Goal: Information Seeking & Learning: Check status

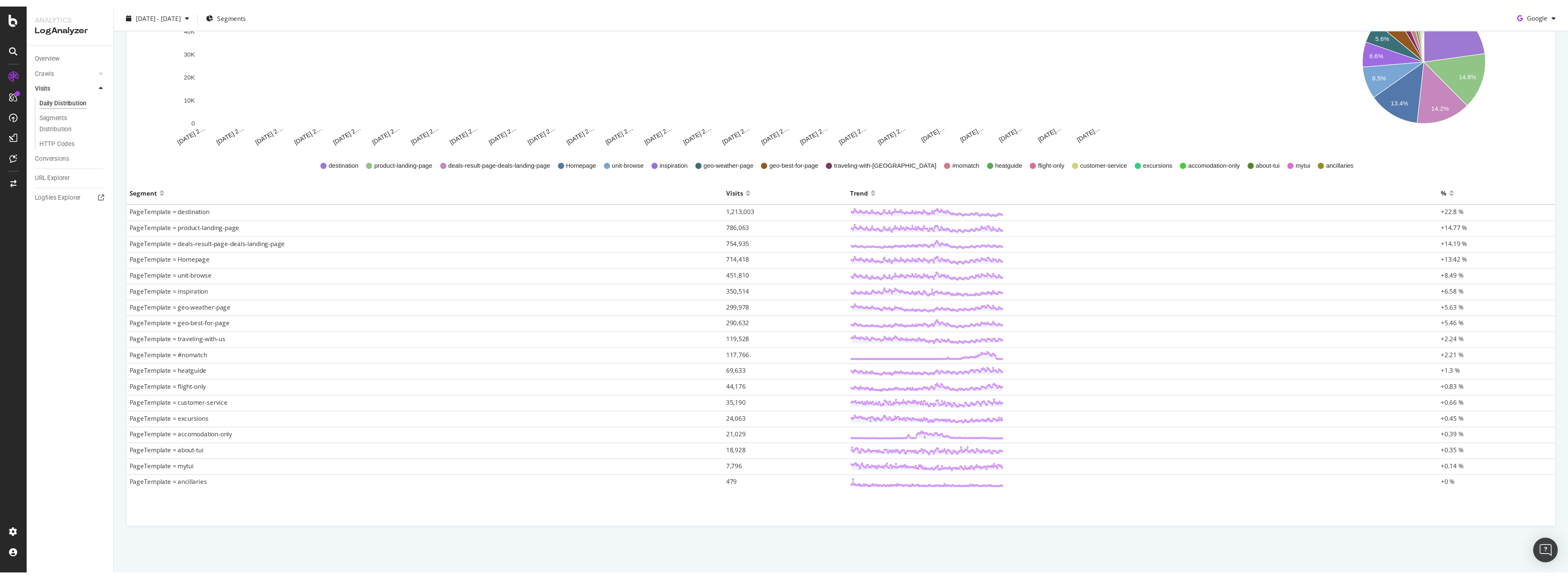
scroll to position [33, 0]
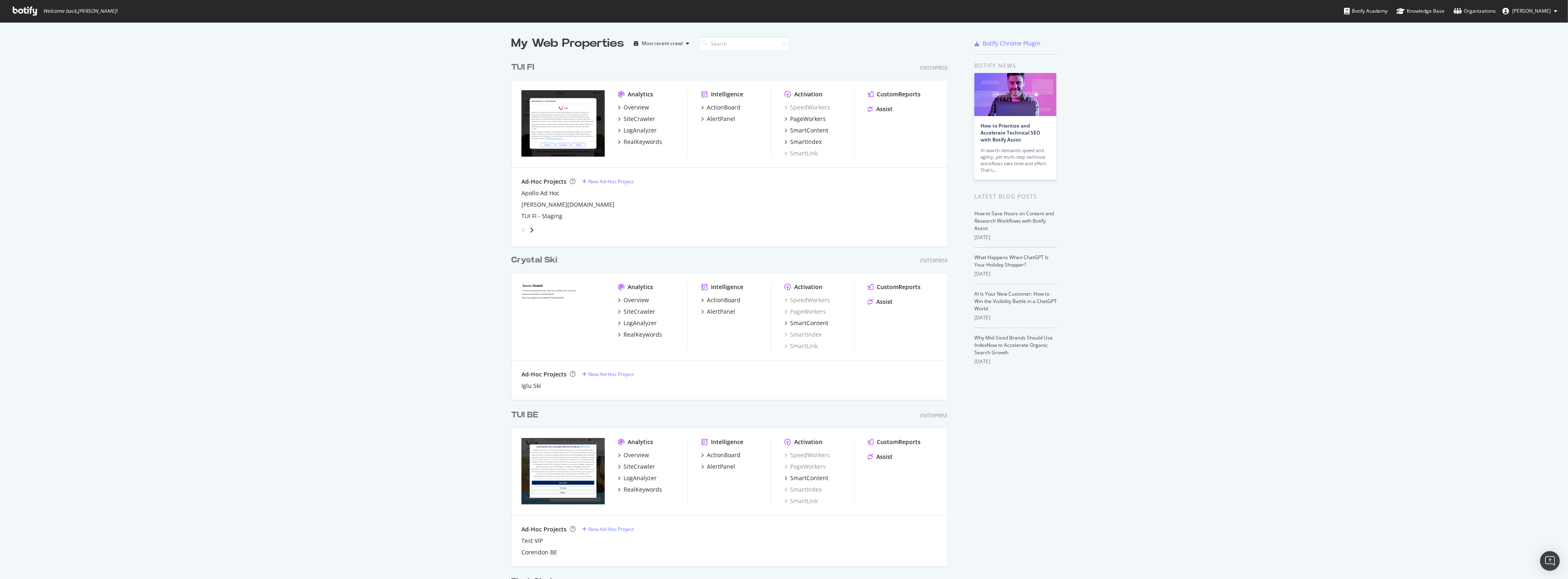
click at [516, 64] on div "TUI FI" at bounding box center [523, 68] width 23 height 12
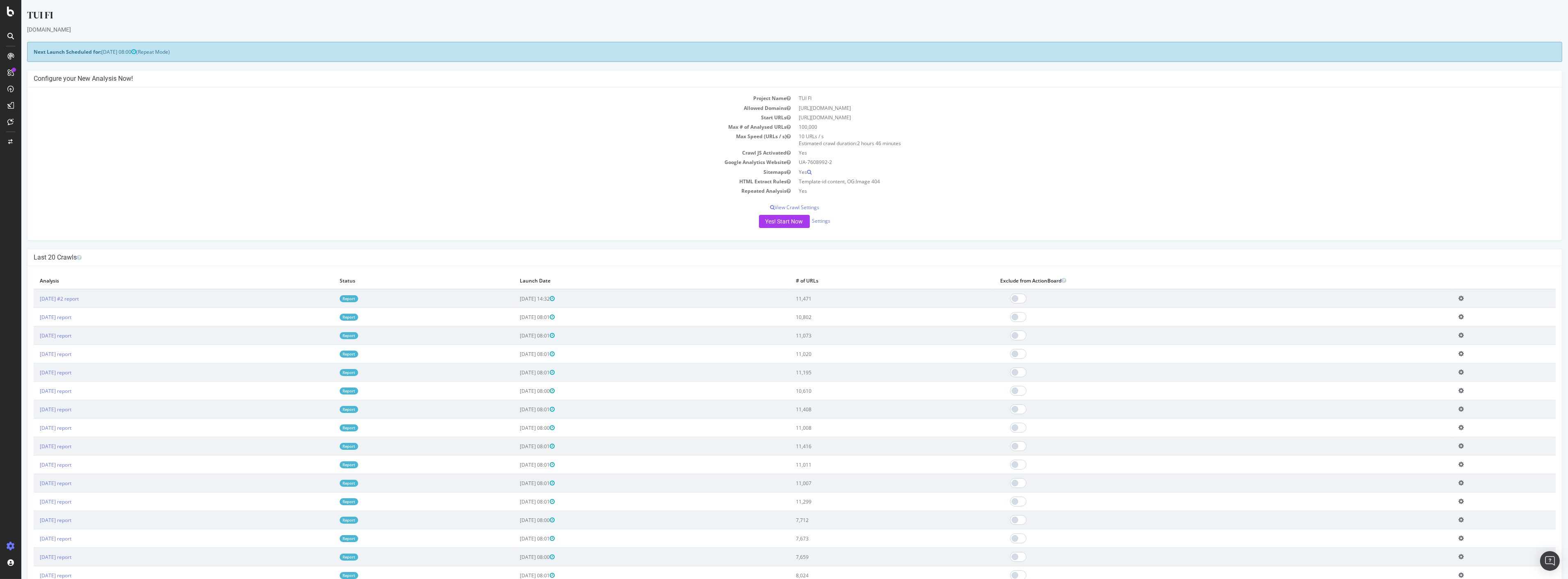
click at [358, 299] on link "Report" at bounding box center [349, 298] width 18 height 7
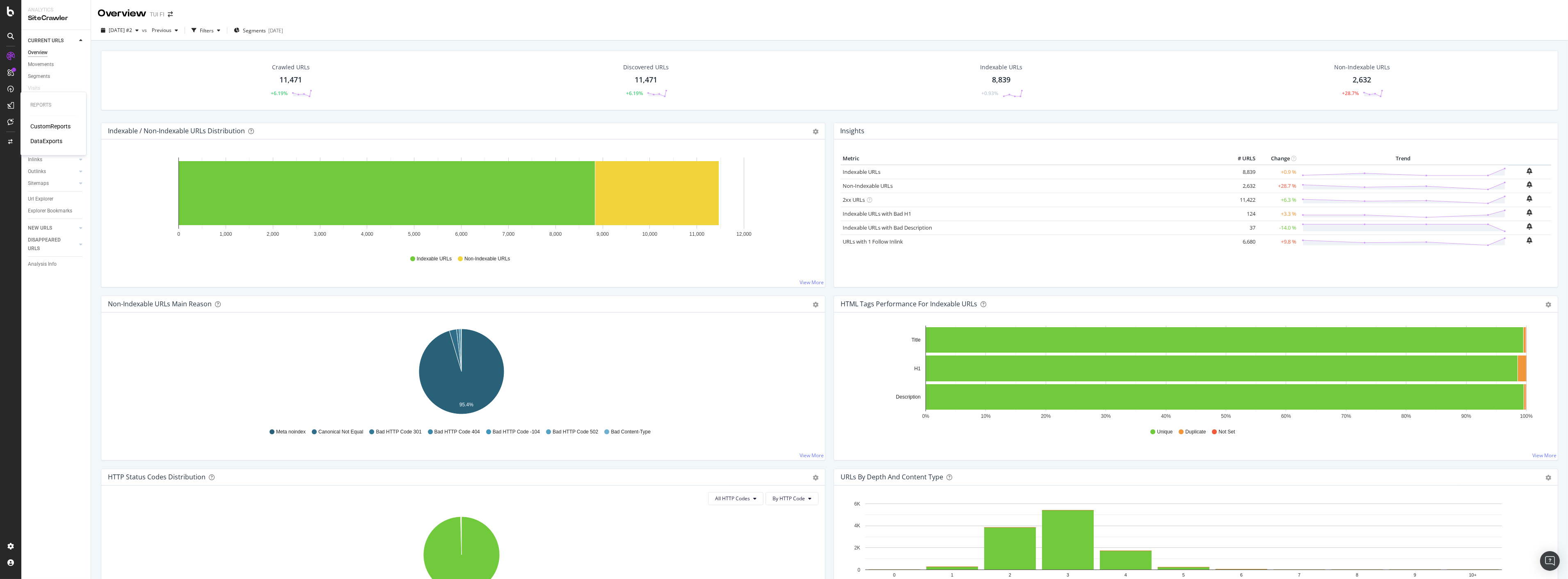
drag, startPoint x: 59, startPoint y: 127, endPoint x: 82, endPoint y: 133, distance: 23.8
click at [59, 127] on div "CustomReports" at bounding box center [51, 127] width 40 height 8
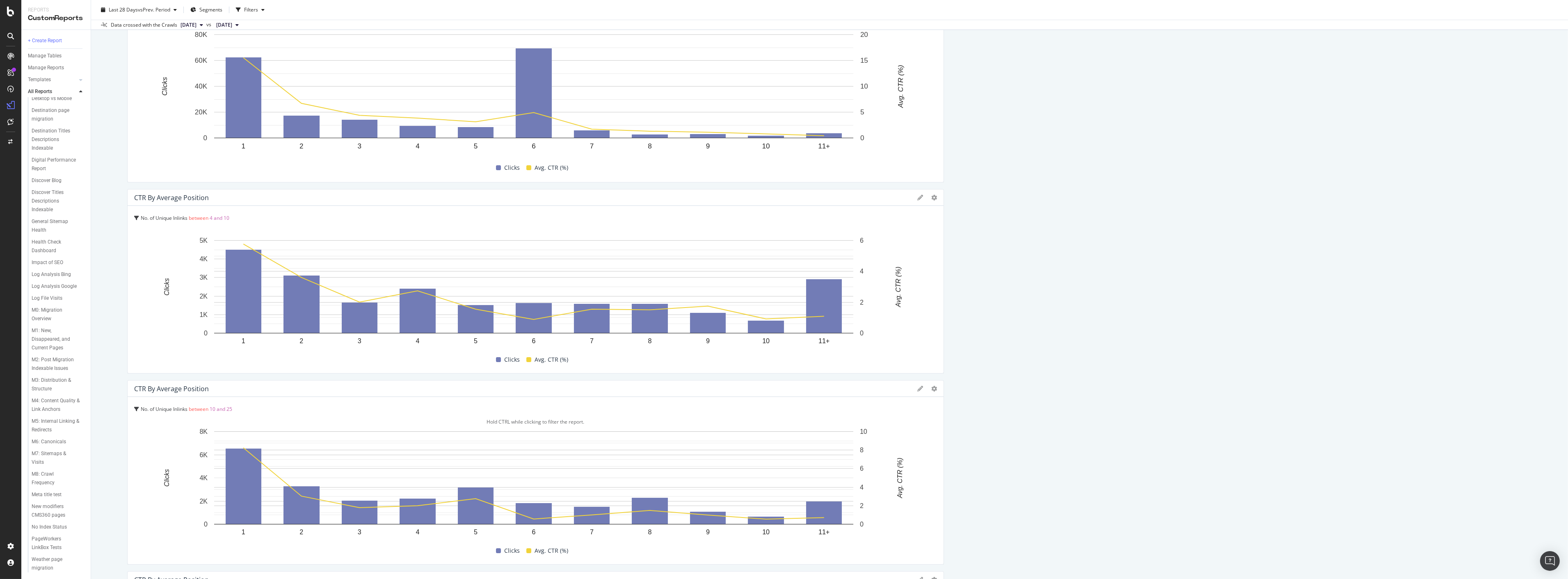
scroll to position [410, 0]
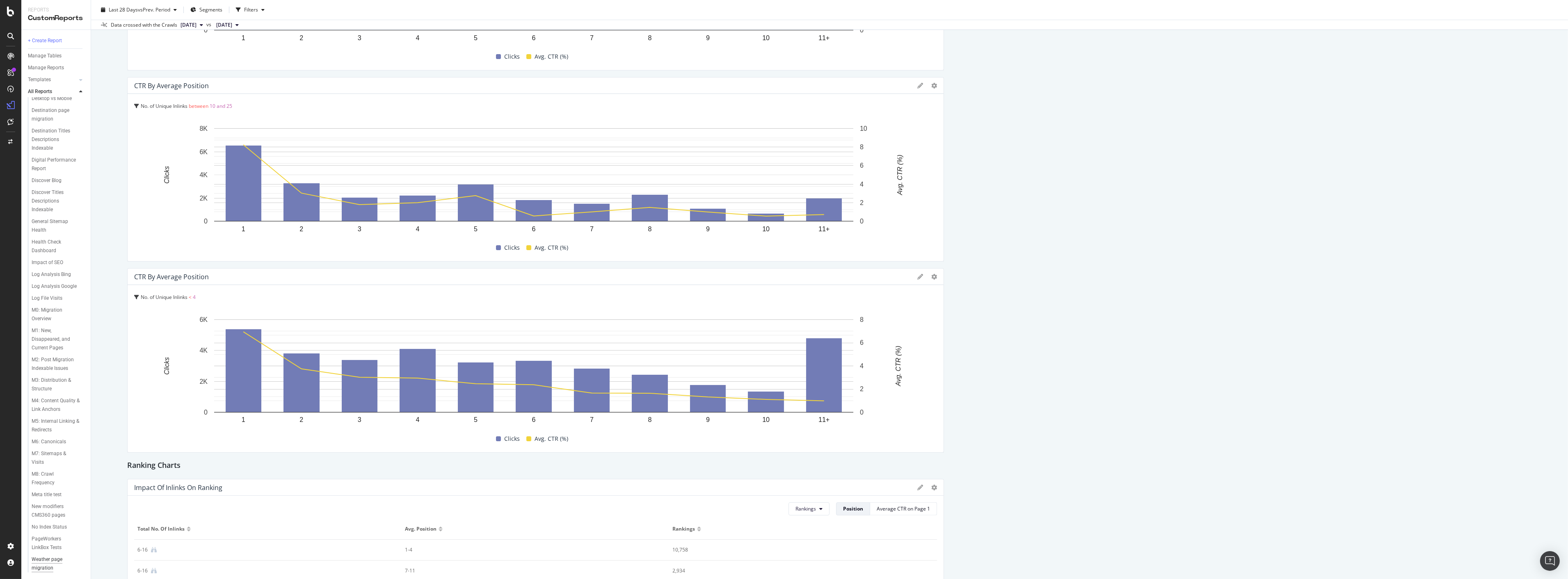
click at [55, 558] on div "Weather page migration" at bounding box center [55, 564] width 46 height 17
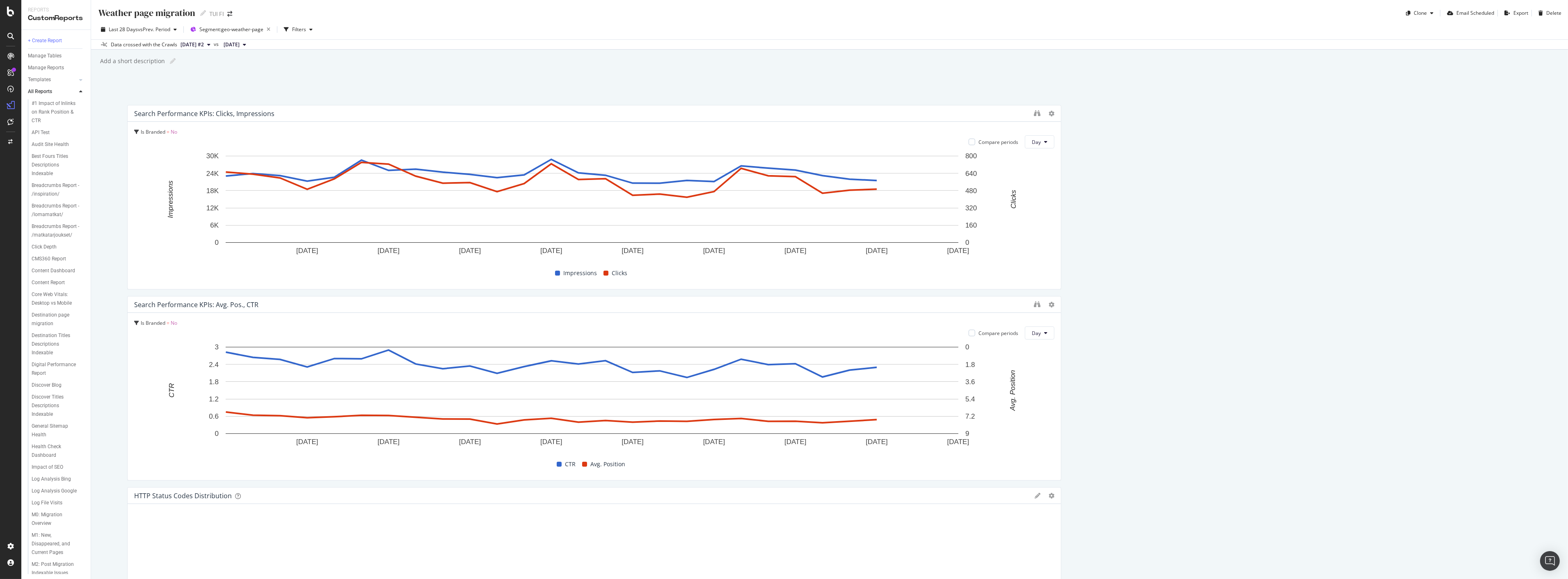
drag, startPoint x: 163, startPoint y: 89, endPoint x: 177, endPoint y: 89, distance: 14.0
click at [163, 89] on div "Weather page migration Weather page migration TUI FI Clone Email Scheduled Expo…" at bounding box center [830, 290] width 1477 height 579
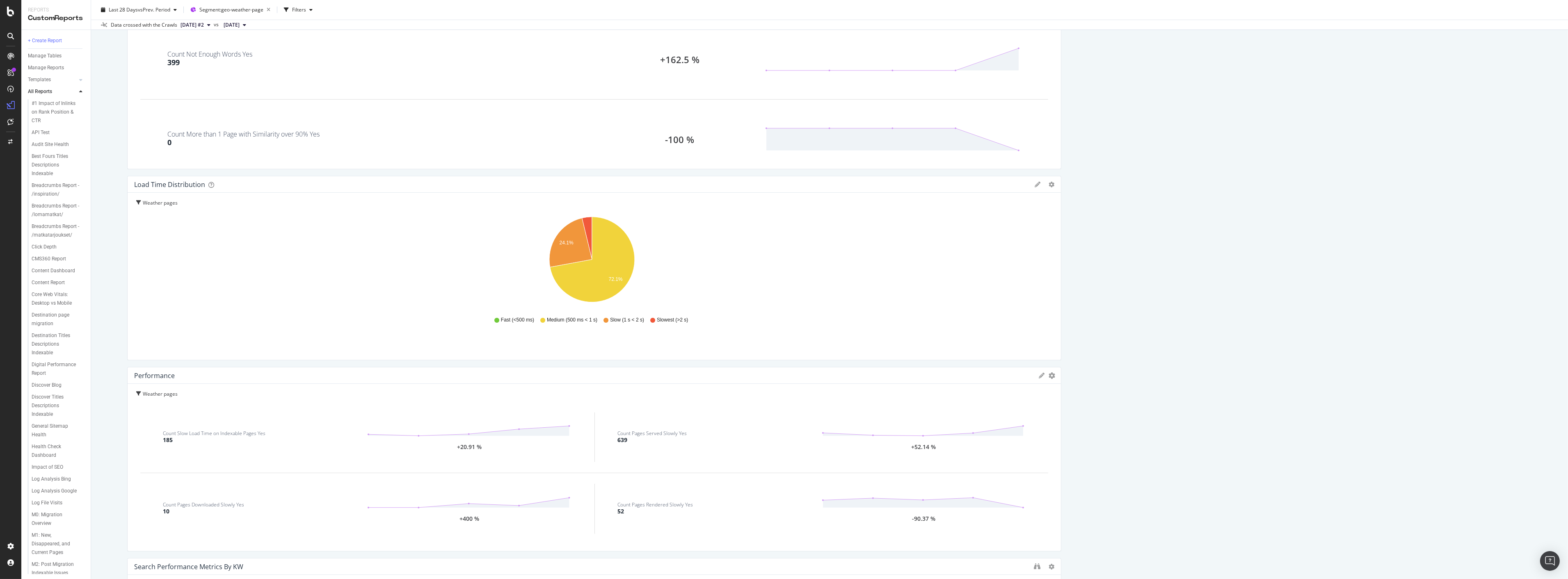
scroll to position [1321, 0]
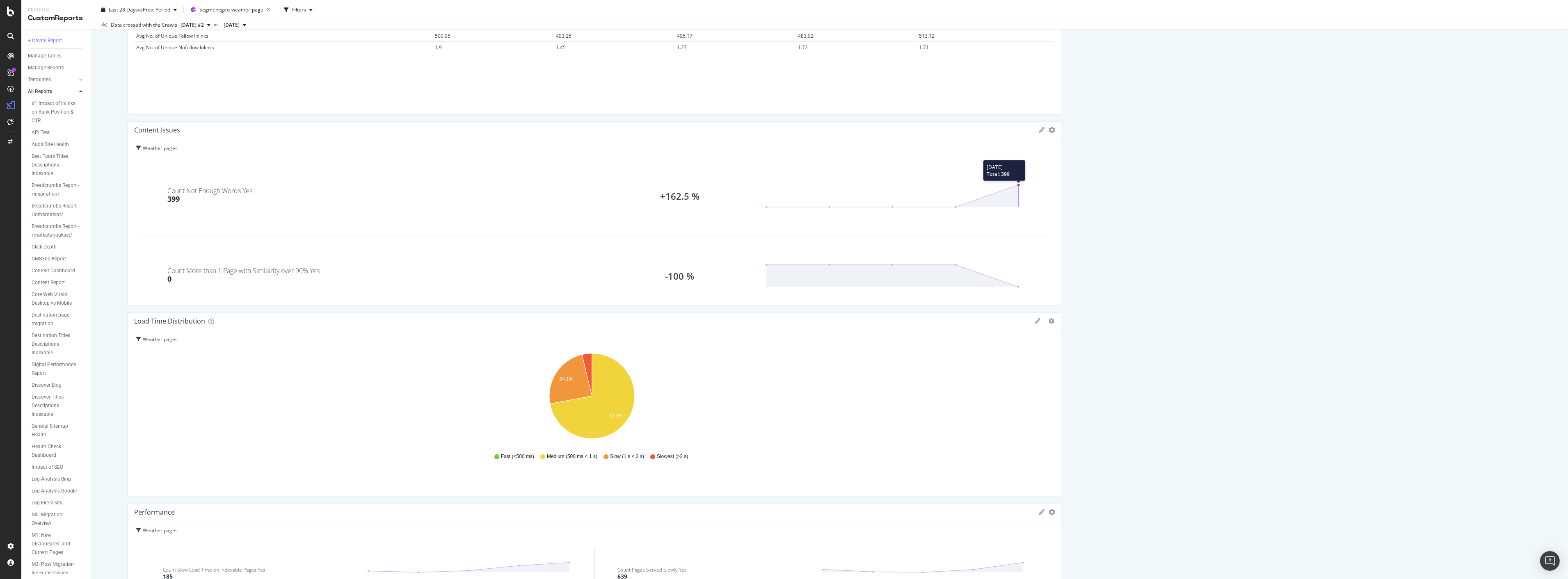
click at [1015, 186] on polygon at bounding box center [892, 196] width 253 height 22
click at [1016, 173] on div "Count Not Enough Words Yes 399 +162.5 %" at bounding box center [595, 196] width 908 height 56
click at [674, 193] on div "+162.5 %" at bounding box center [680, 195] width 170 height 8
click at [671, 194] on div "+162.5 %" at bounding box center [680, 195] width 170 height 8
click at [204, 189] on div "Count Not Enough Words Yes" at bounding box center [210, 190] width 85 height 7
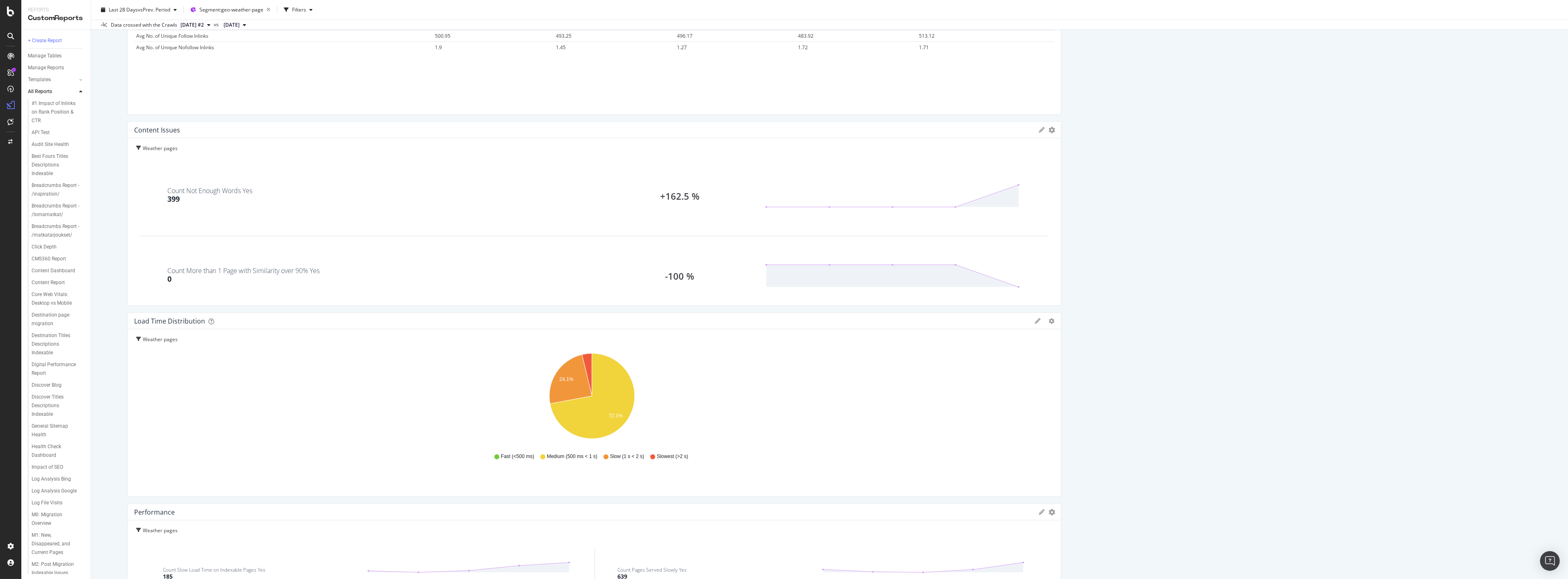
click at [177, 197] on div "399" at bounding box center [173, 199] width 12 height 11
click at [1049, 129] on icon "gear" at bounding box center [1052, 130] width 7 height 7
click at [1015, 161] on span "Table" at bounding box center [1018, 161] width 85 height 11
click at [943, 181] on span "399" at bounding box center [943, 180] width 9 height 7
click at [1381, 285] on div "Search Performance KPIs: Clicks, Impressions Is Branded = No Compare periods Da…" at bounding box center [830, 12] width 1405 height 2456
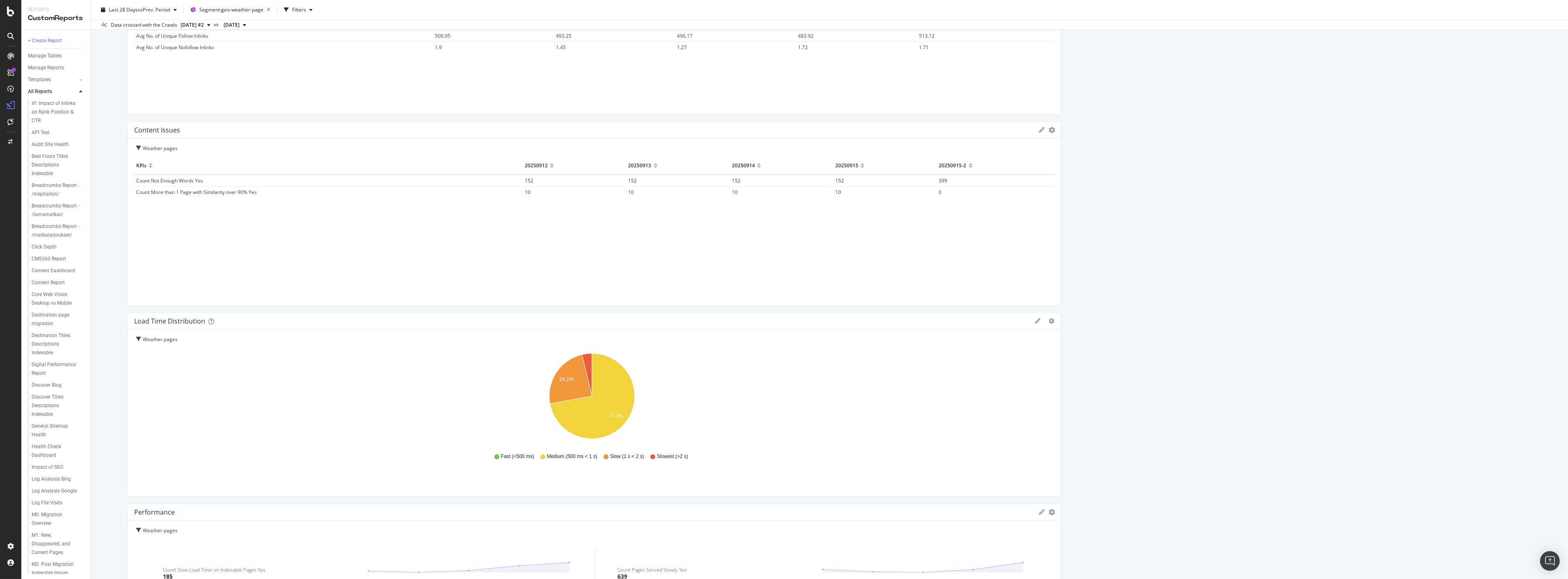
click at [942, 179] on span "399" at bounding box center [943, 180] width 9 height 7
click at [1039, 130] on icon at bounding box center [1041, 130] width 5 height 5
click at [1122, 179] on div "Search Performance KPIs: Clicks, Impressions Is Branded = No Compare periods Da…" at bounding box center [830, 12] width 1405 height 2456
click at [1002, 268] on div "Cancel" at bounding box center [1010, 269] width 21 height 10
click at [1049, 130] on icon "gear" at bounding box center [1052, 130] width 7 height 7
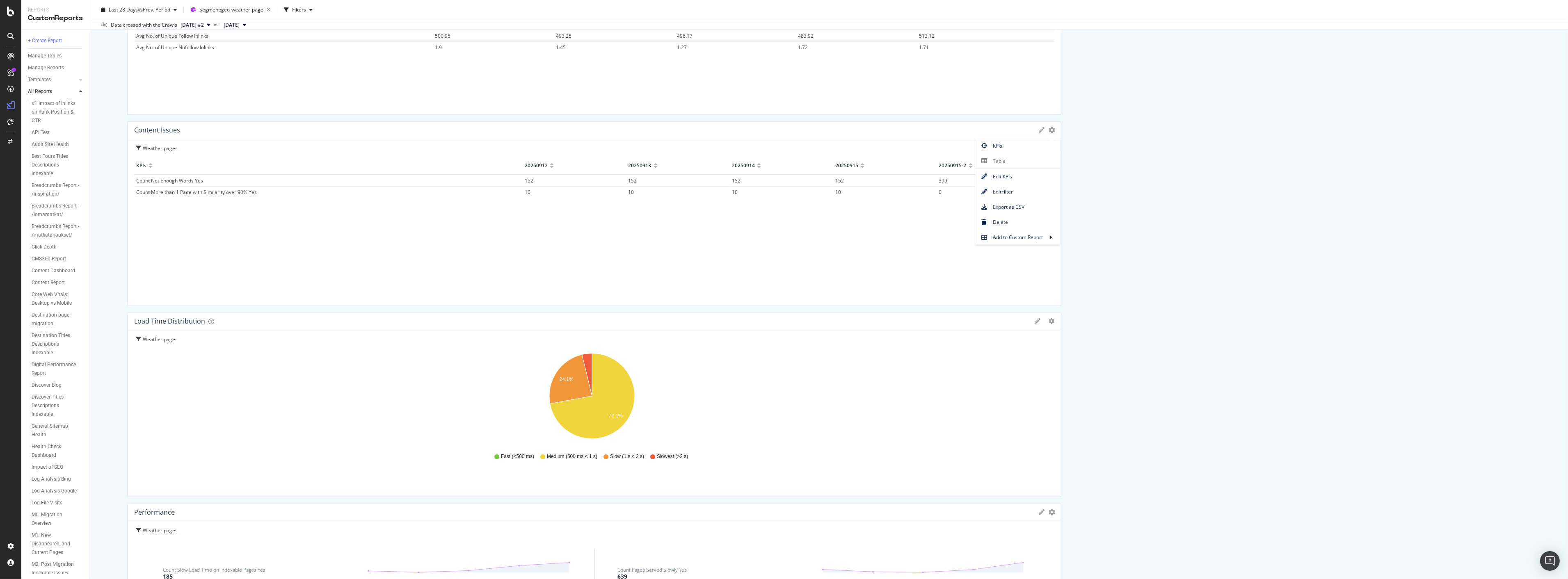
click at [1098, 201] on div "Search Performance KPIs: Clicks, Impressions Is Branded = No Compare periods Da…" at bounding box center [830, 12] width 1405 height 2456
click at [939, 179] on span "399" at bounding box center [943, 180] width 9 height 7
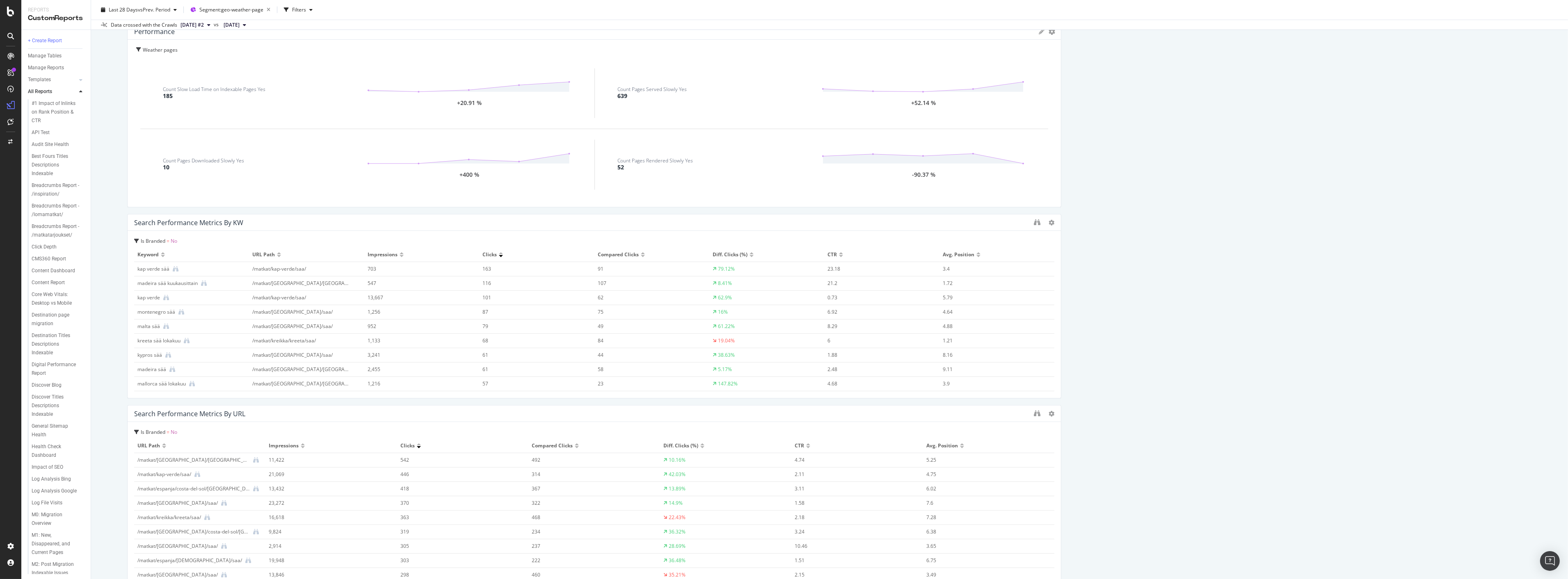
scroll to position [1867, 0]
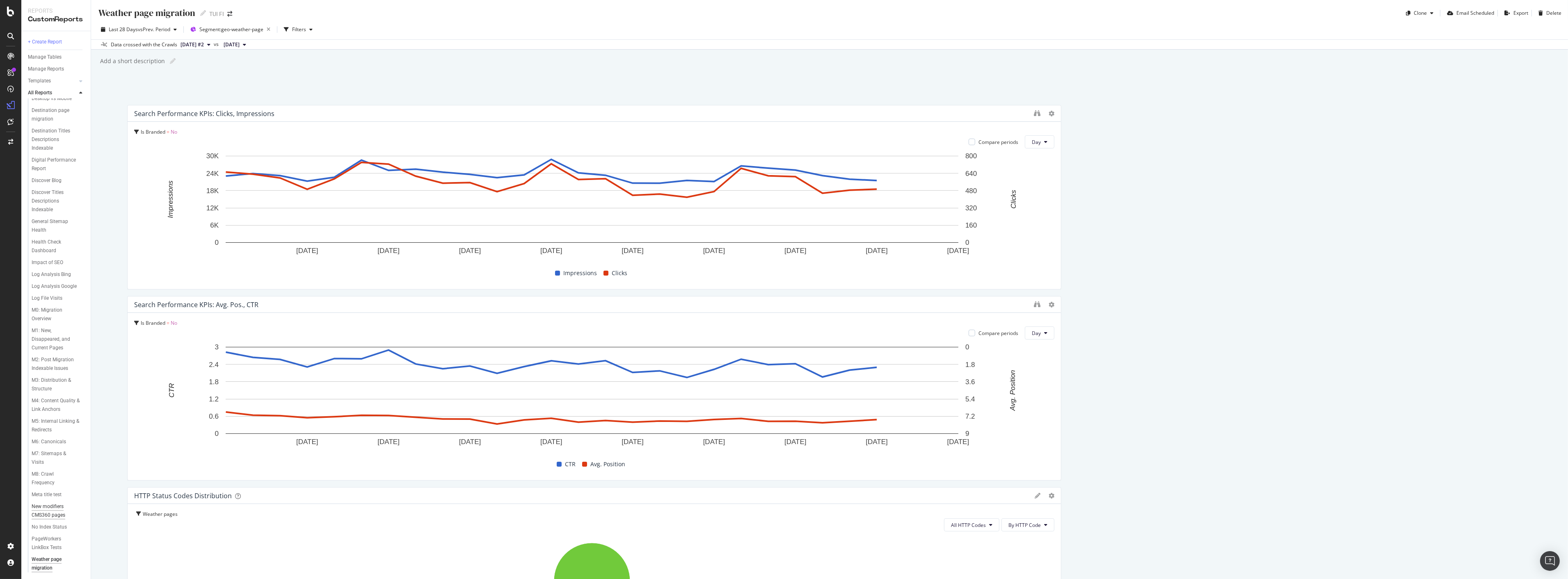
scroll to position [283, 0]
click at [50, 80] on div "Overview" at bounding box center [42, 77] width 23 height 8
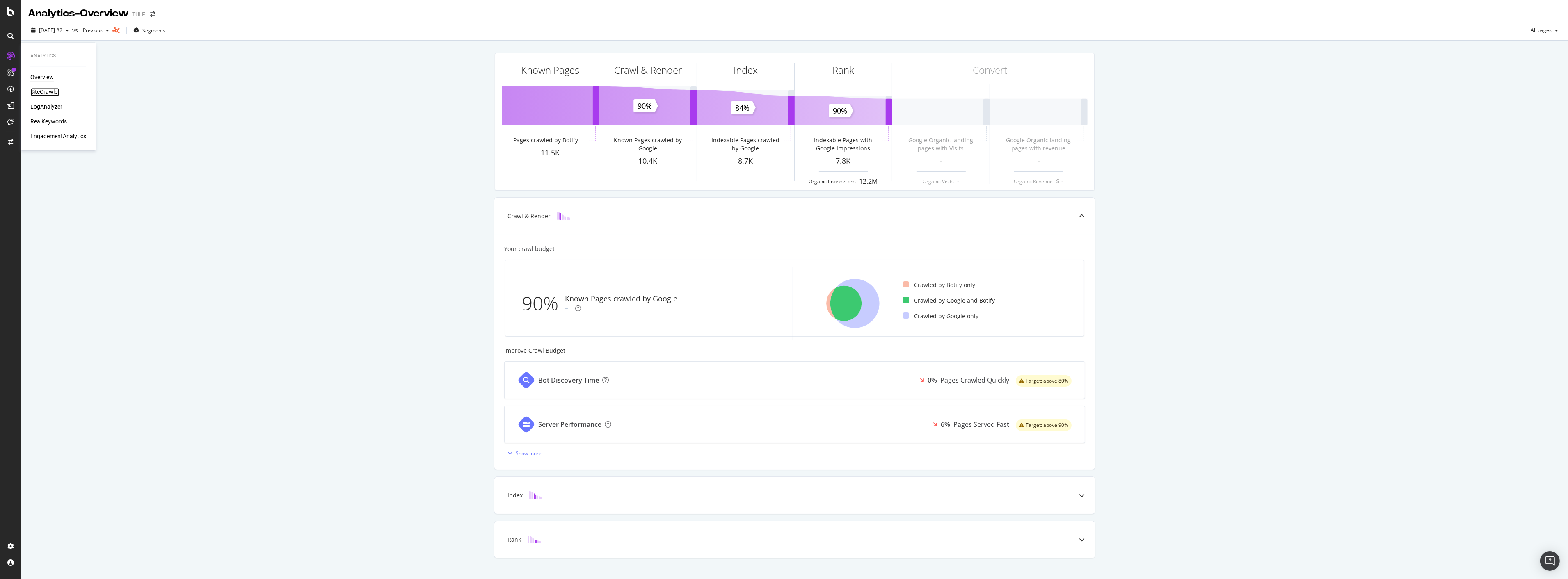
click at [31, 89] on div "SiteCrawler" at bounding box center [45, 92] width 29 height 8
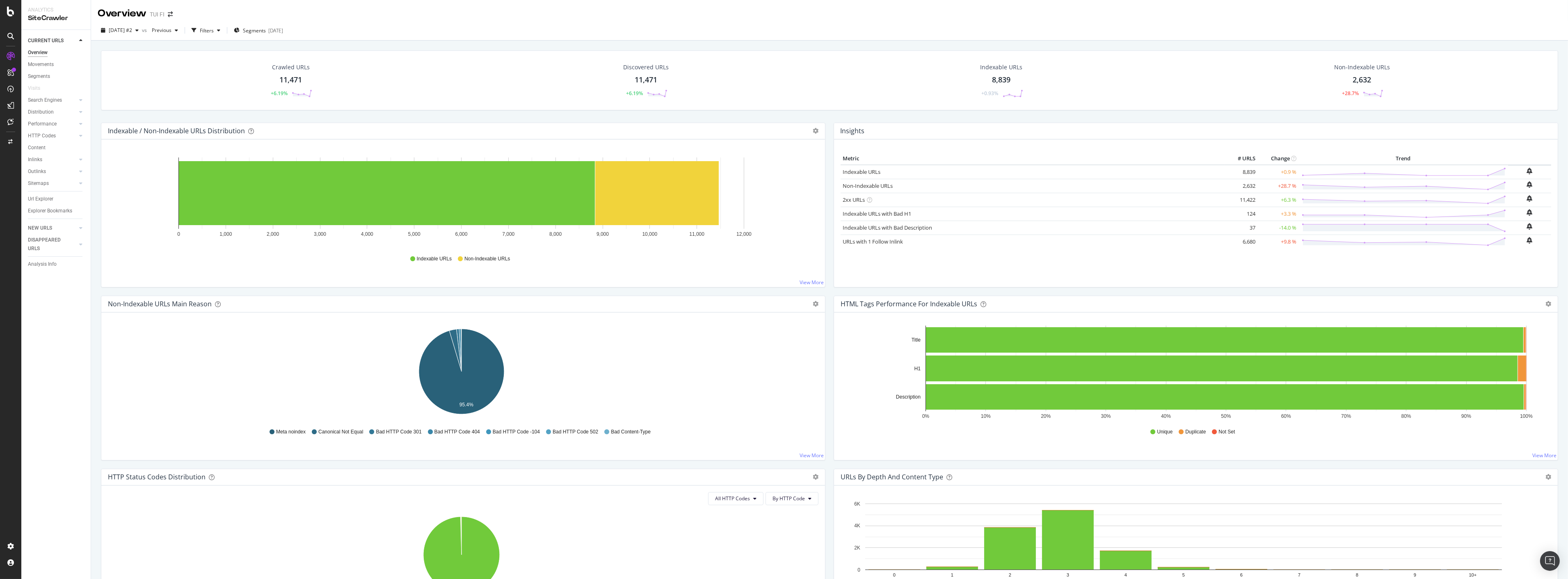
drag, startPoint x: 48, startPoint y: 200, endPoint x: 354, endPoint y: 479, distance: 414.1
click at [48, 199] on div "Url Explorer" at bounding box center [41, 199] width 26 height 9
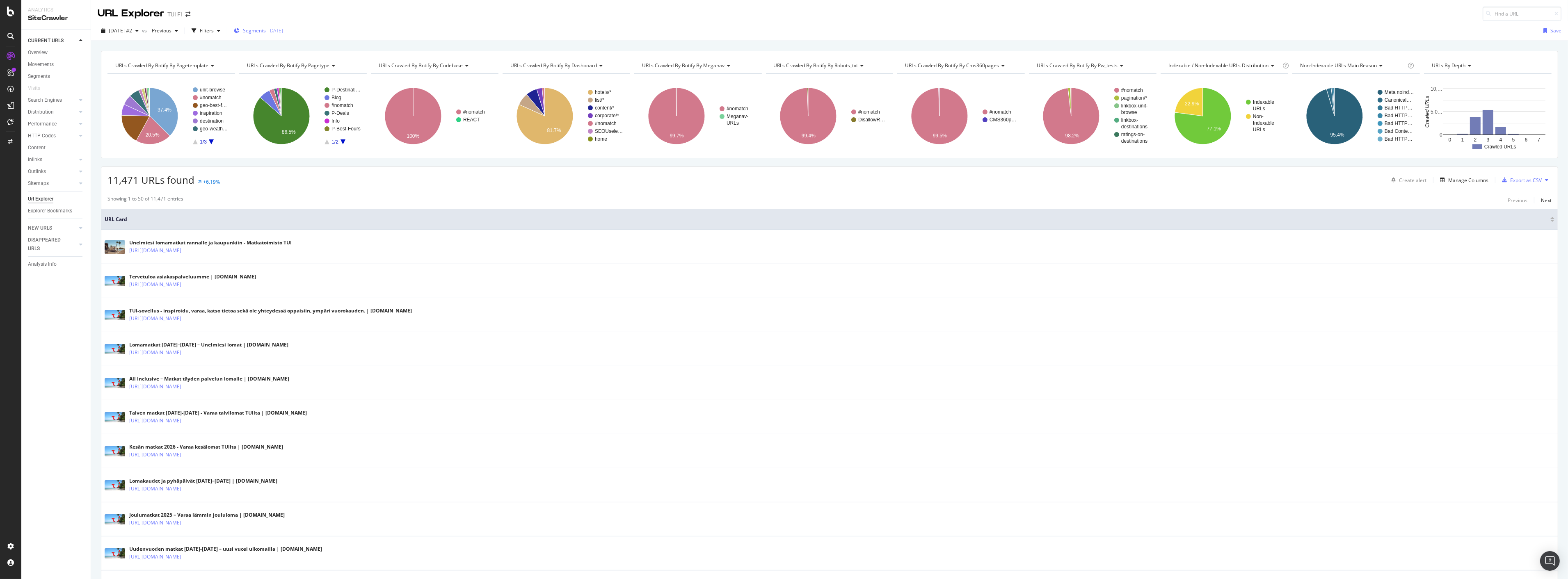
click at [266, 30] on span "Segments" at bounding box center [254, 30] width 23 height 7
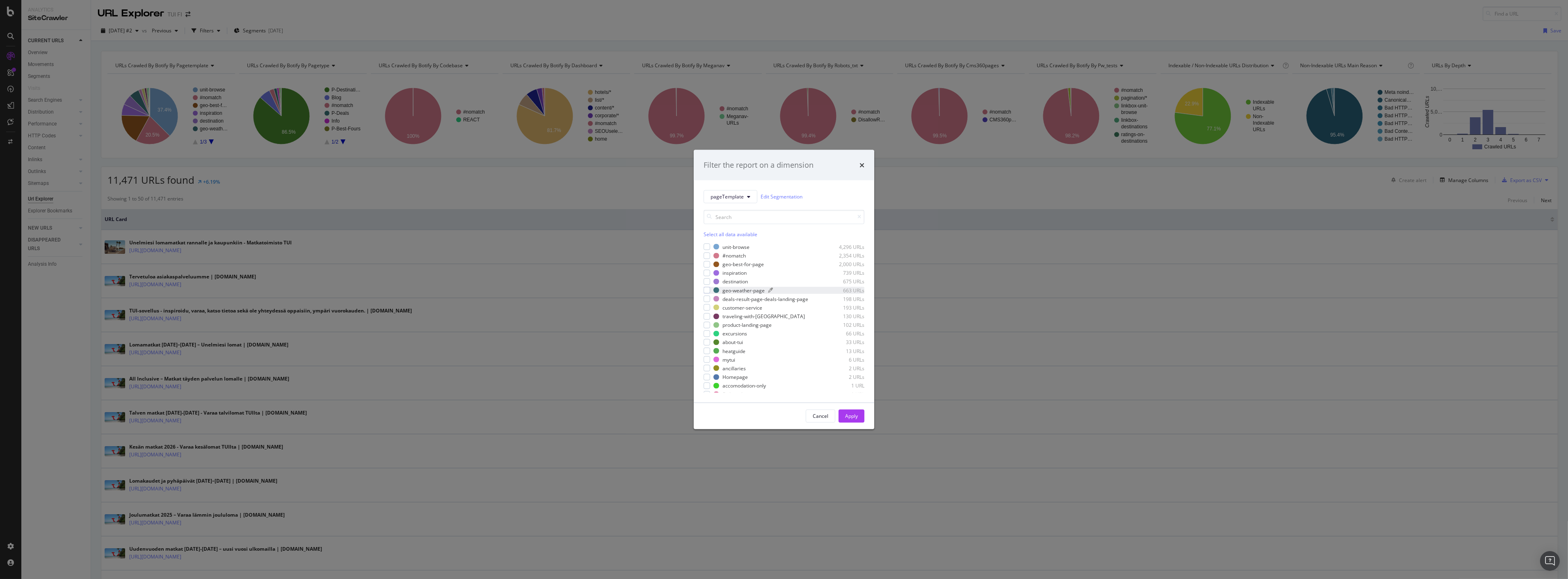
click at [738, 291] on div "geo-weather-page" at bounding box center [743, 290] width 42 height 7
click at [852, 415] on div "Apply" at bounding box center [851, 415] width 13 height 7
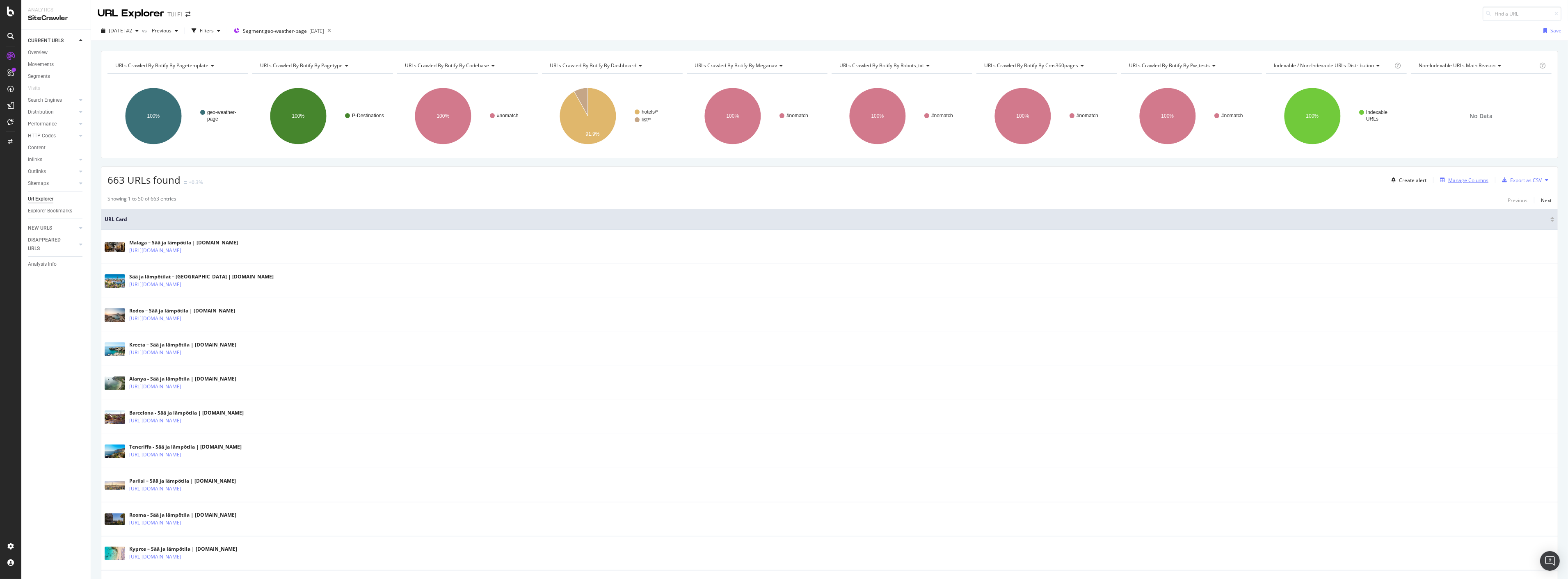
click at [1449, 184] on div "Manage Columns" at bounding box center [1462, 179] width 52 height 9
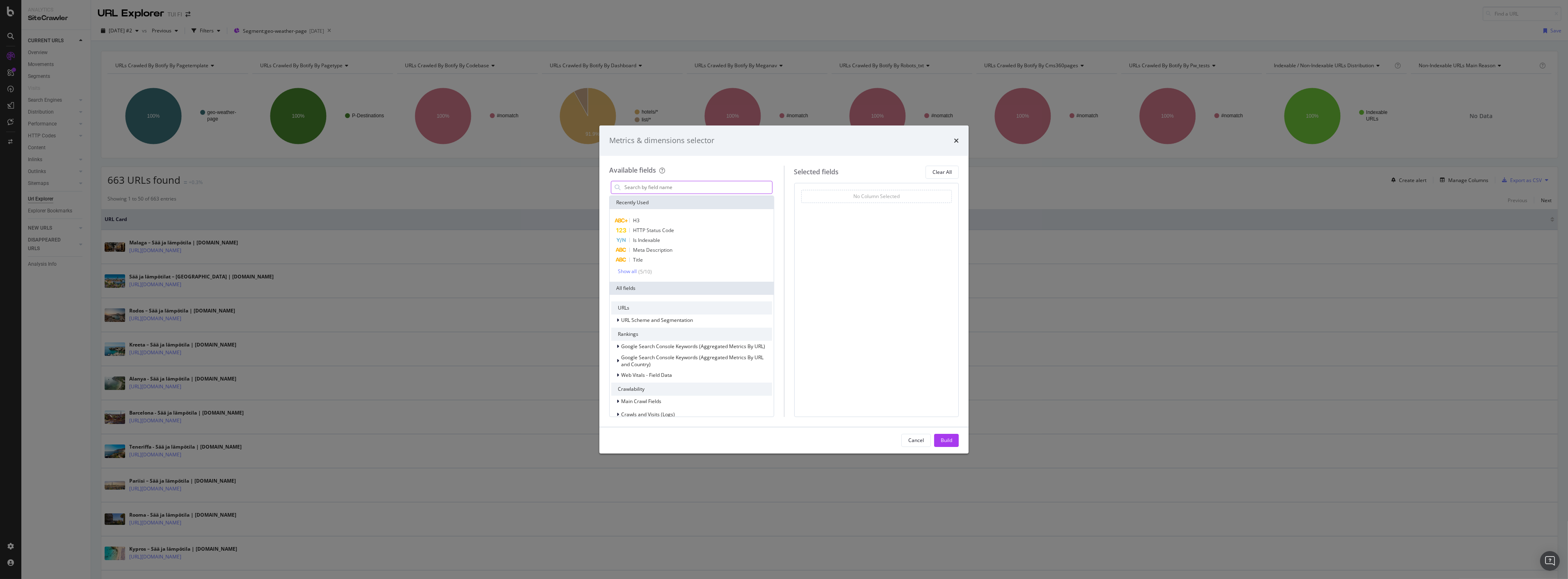
click at [727, 182] on input "modal" at bounding box center [698, 187] width 149 height 12
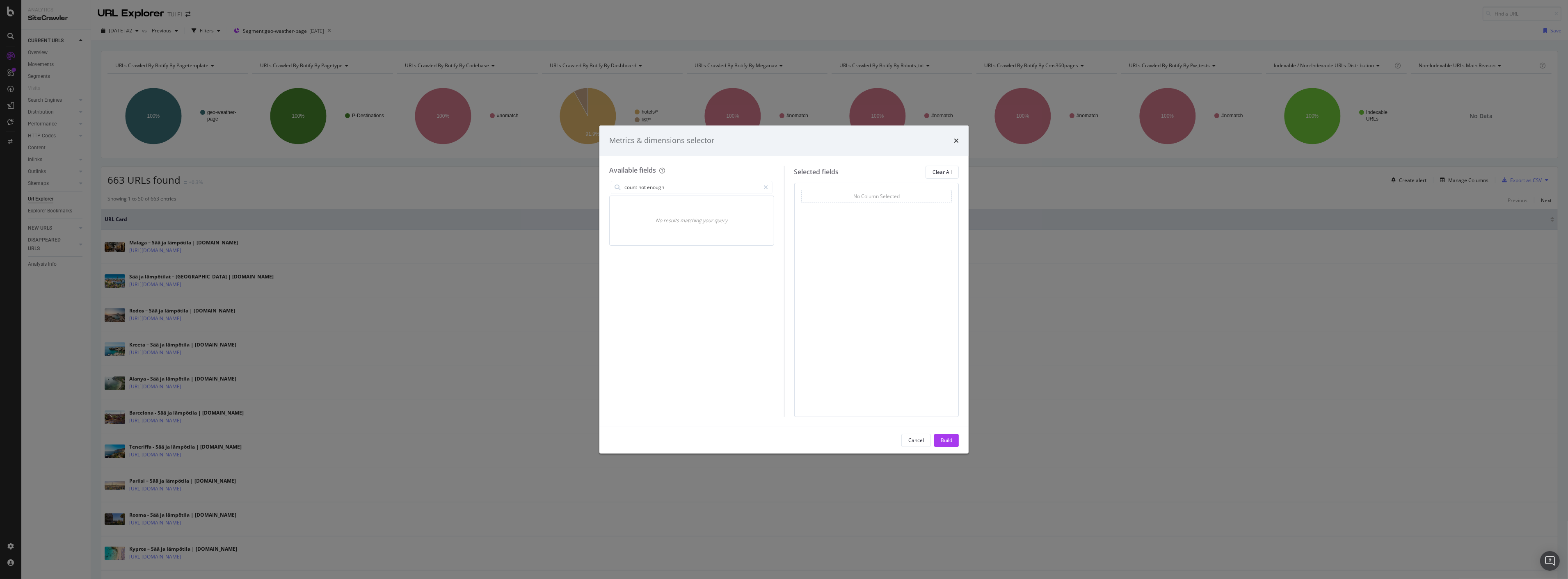
type input "count not enough"
click at [704, 187] on input "count not enough" at bounding box center [691, 187] width 136 height 12
click at [763, 183] on div "modal" at bounding box center [766, 187] width 12 height 13
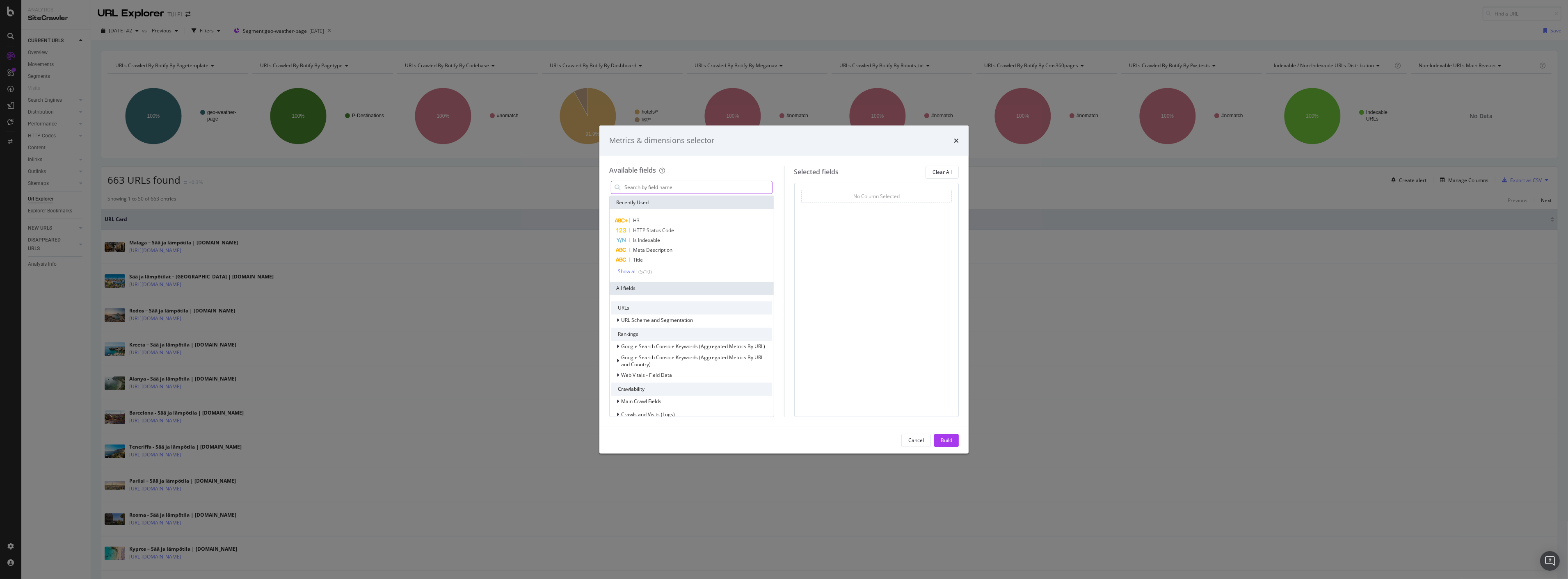
drag, startPoint x: 702, startPoint y: 185, endPoint x: 685, endPoint y: 192, distance: 18.4
click at [701, 185] on input "modal" at bounding box center [698, 187] width 149 height 12
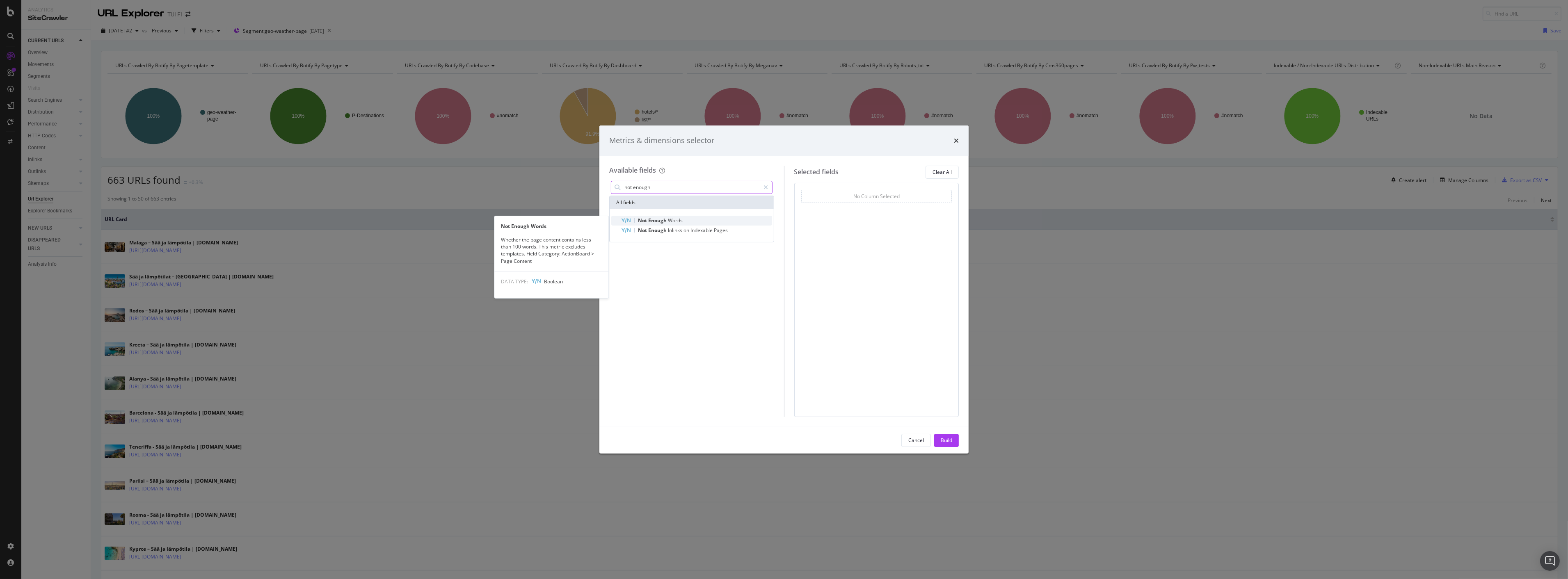
type input "not enough"
click at [673, 216] on div "Not Enough Words" at bounding box center [696, 221] width 151 height 10
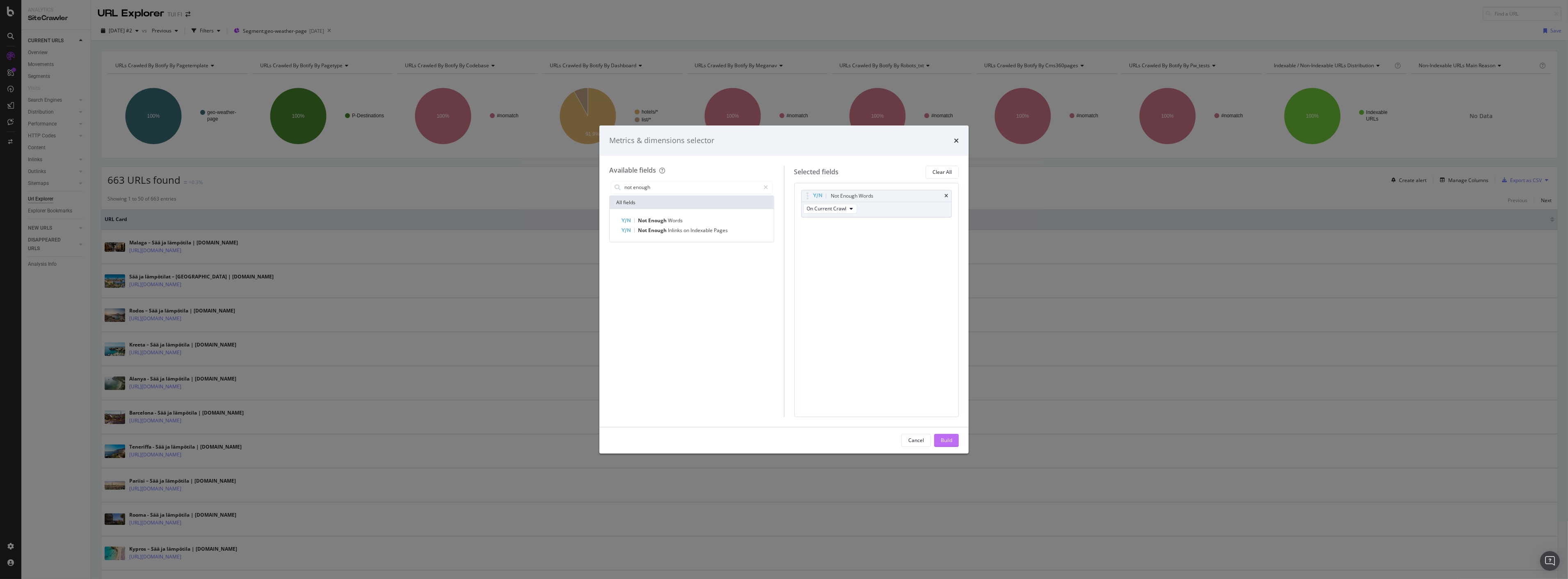
click at [953, 442] on button "Build" at bounding box center [947, 440] width 24 height 13
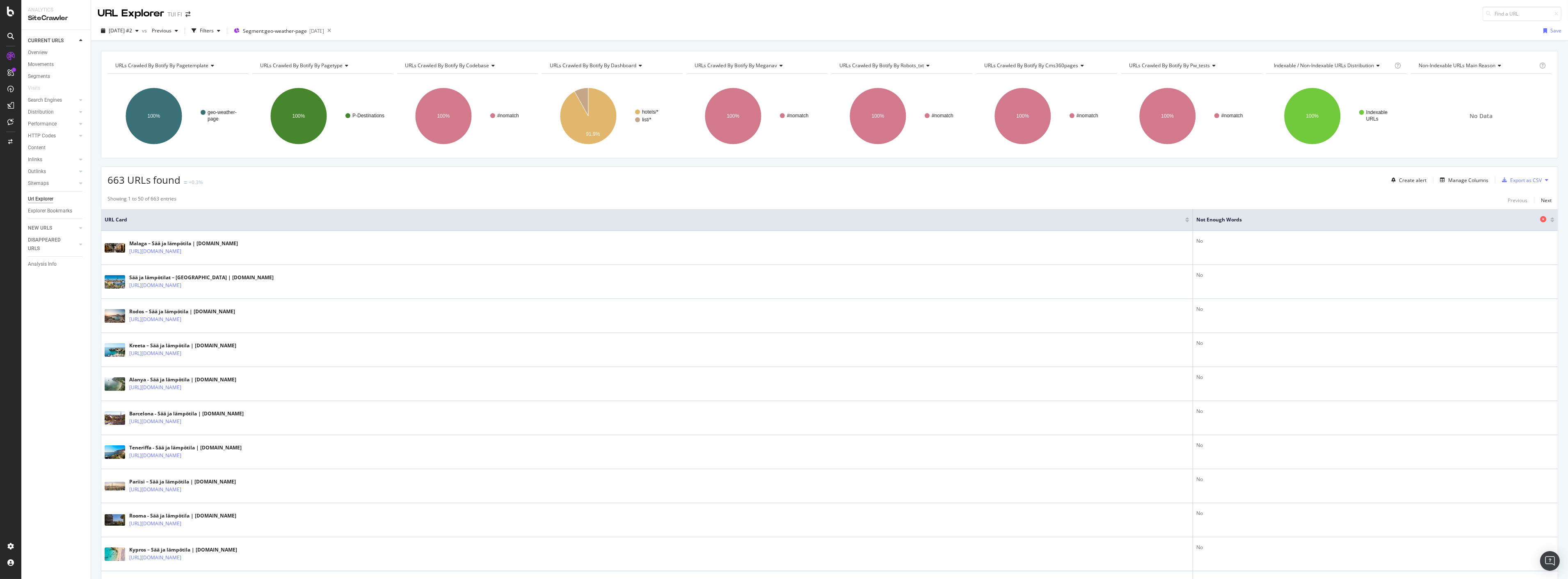
click at [1220, 218] on span "Not Enough Words" at bounding box center [1367, 220] width 341 height 7
click at [1472, 181] on div "Manage Columns" at bounding box center [1468, 179] width 40 height 7
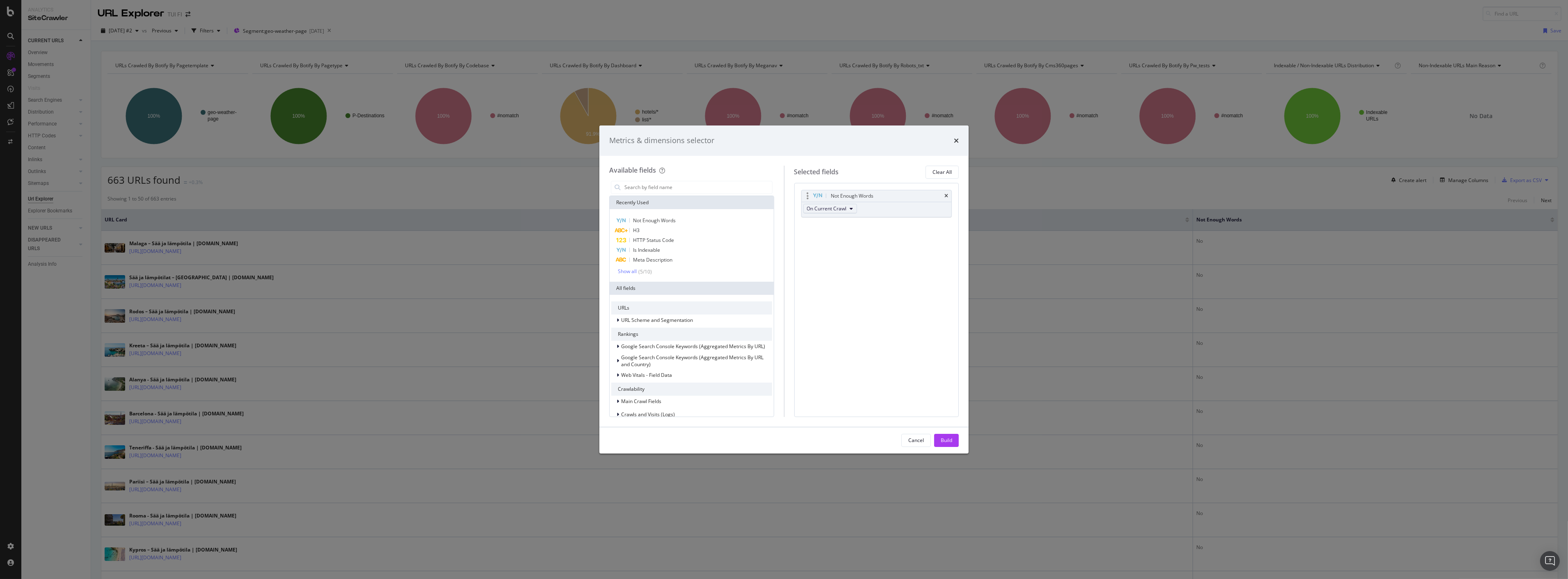
click at [852, 210] on icon "modal" at bounding box center [852, 209] width 3 height 5
click at [929, 242] on div "Not Enough Words On Current Crawl You can use this field as a To pick up a drag…" at bounding box center [877, 300] width 165 height 234
click at [702, 221] on div "Not Enough Words" at bounding box center [691, 221] width 161 height 10
click at [951, 443] on div "Build" at bounding box center [946, 440] width 12 height 7
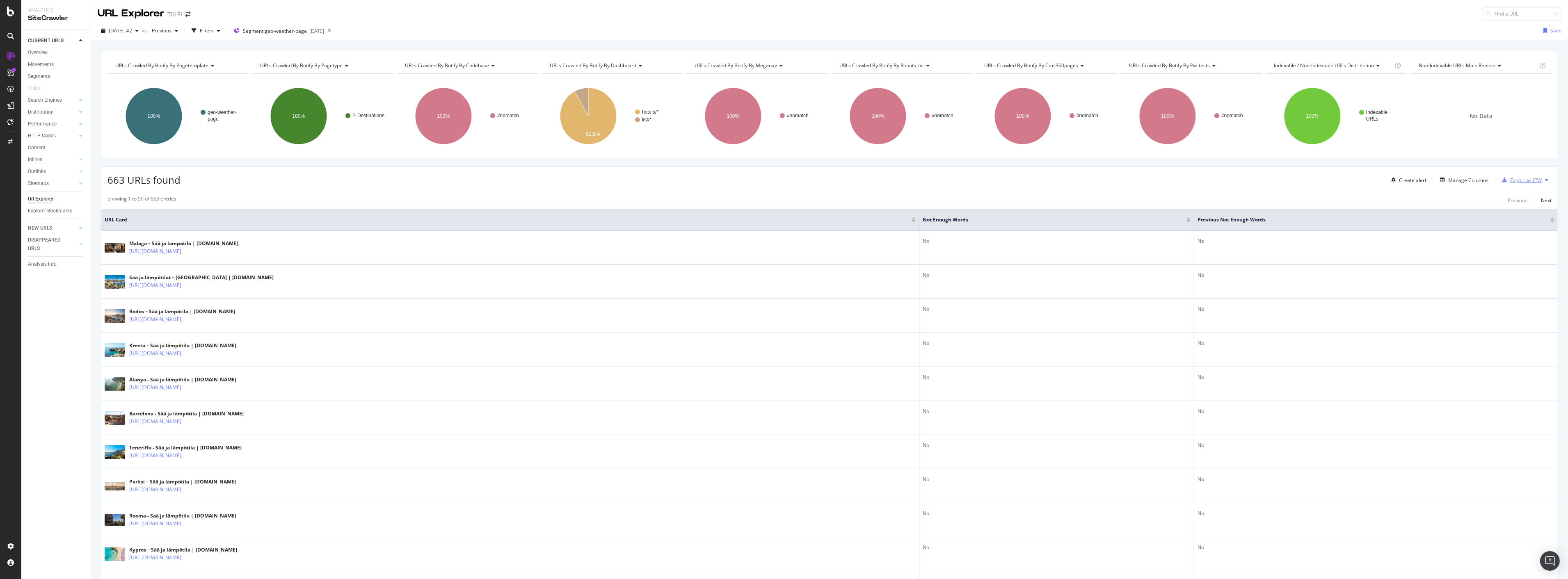
click at [1517, 177] on div "Export as CSV" at bounding box center [1526, 179] width 32 height 7
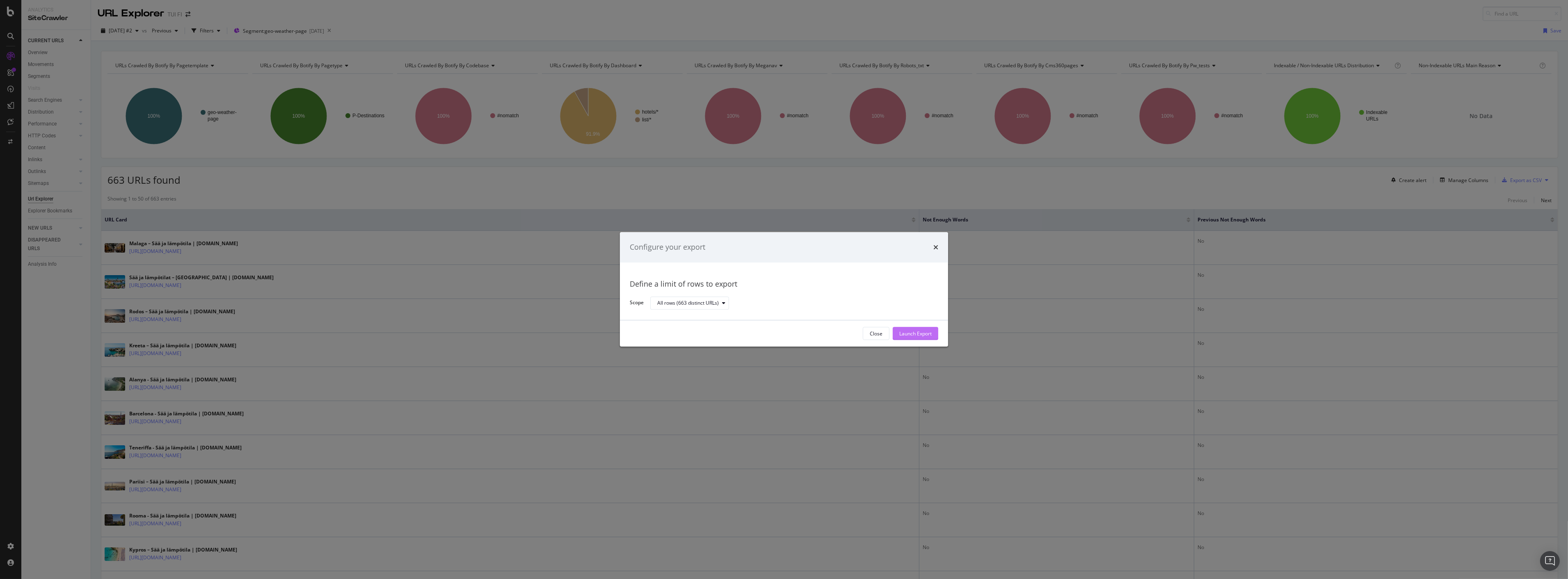
click at [913, 328] on div "Launch Export" at bounding box center [915, 334] width 32 height 12
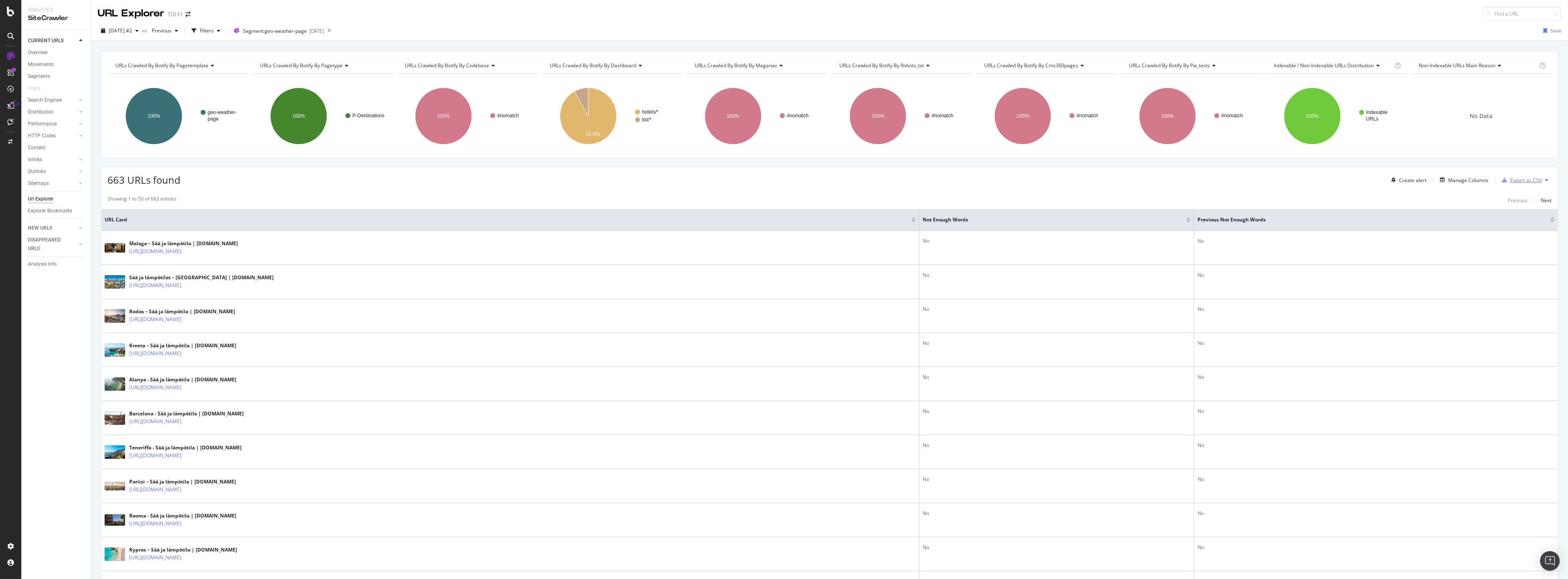
click at [1511, 181] on div "Export as CSV" at bounding box center [1526, 179] width 32 height 7
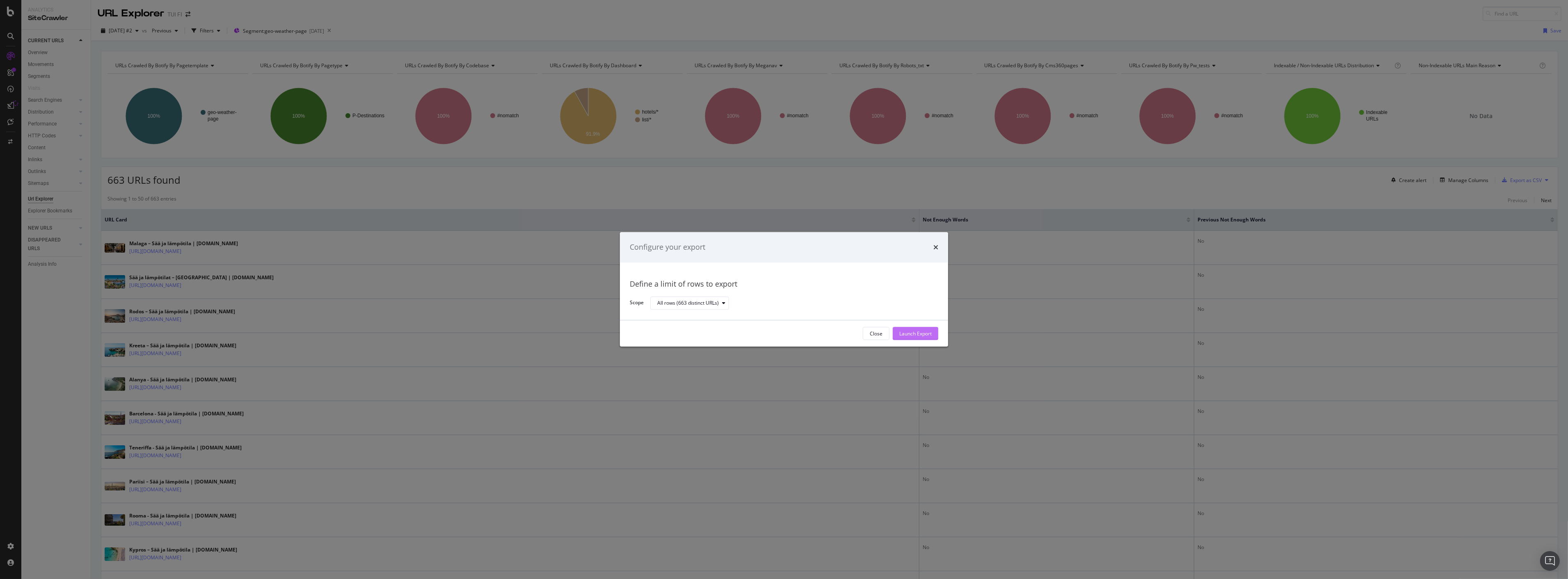
click at [924, 328] on div "Launch Export" at bounding box center [915, 334] width 32 height 12
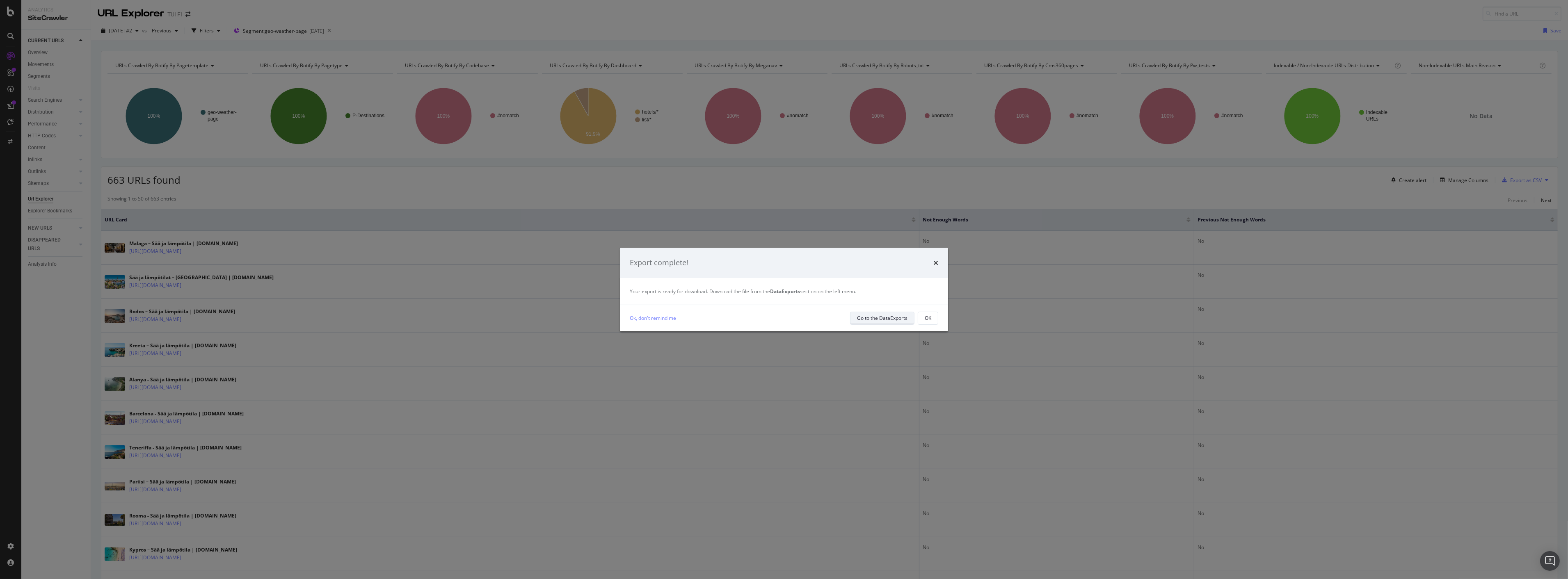
click at [889, 319] on div "Go to the DataExports" at bounding box center [882, 317] width 51 height 7
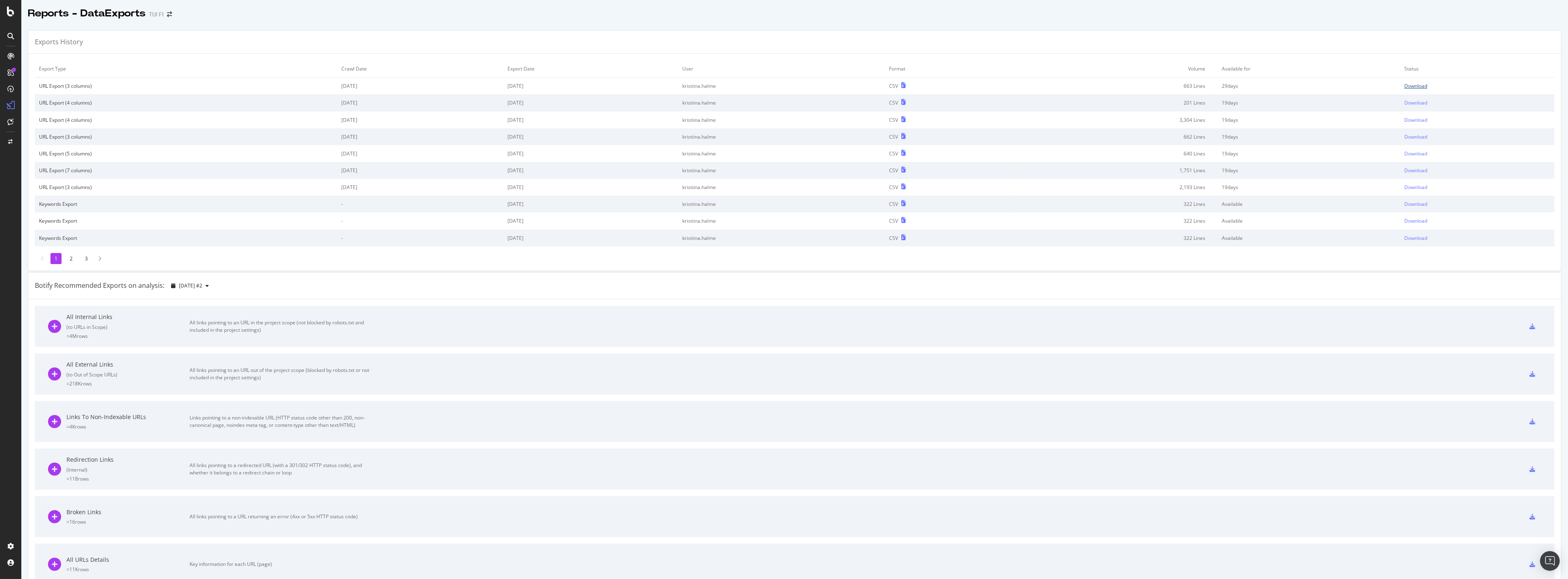
click at [1407, 86] on div "Download" at bounding box center [1416, 85] width 23 height 7
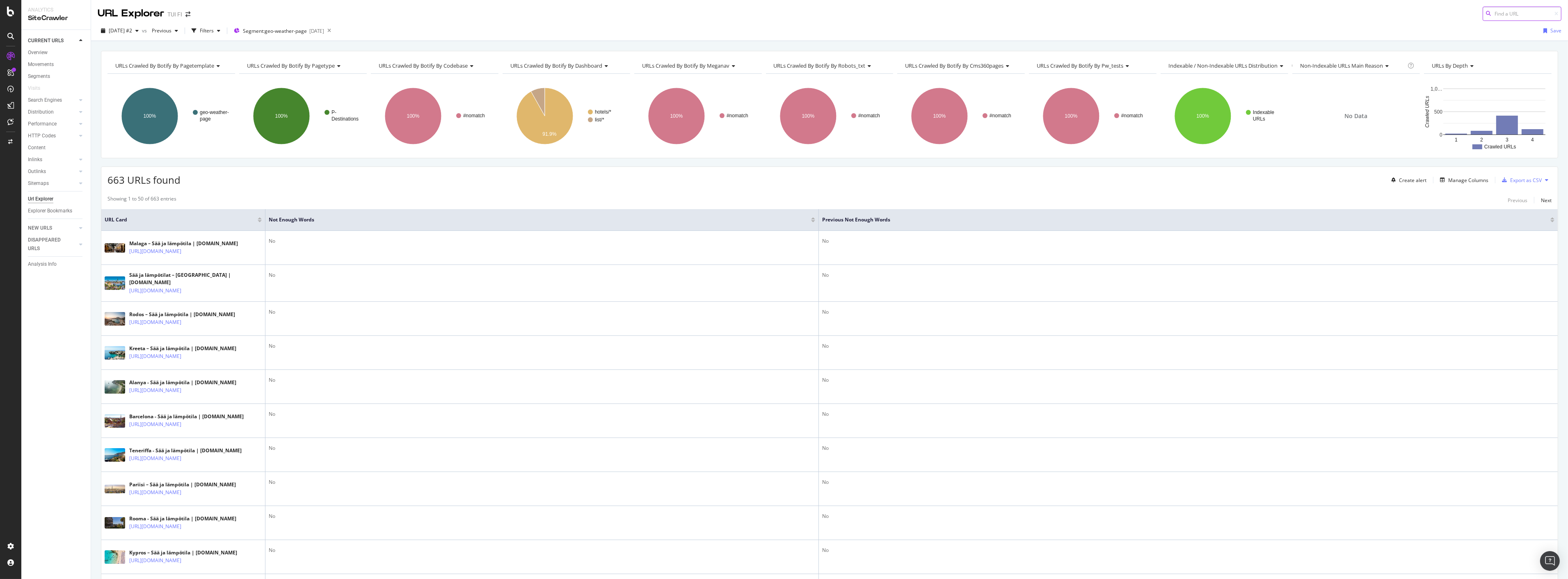
click at [1499, 16] on input at bounding box center [1522, 14] width 79 height 15
paste input "https://www.tui.fi/matkat/espanja/saa/"
type input "https://www.tui.fi/matkat/espanja/saa/"
click at [1468, 34] on link "https://www.tui.fi/matkat/espanja/saa/ Espanja – Sää ja lämpötila | TUI.fi" at bounding box center [1472, 27] width 164 height 20
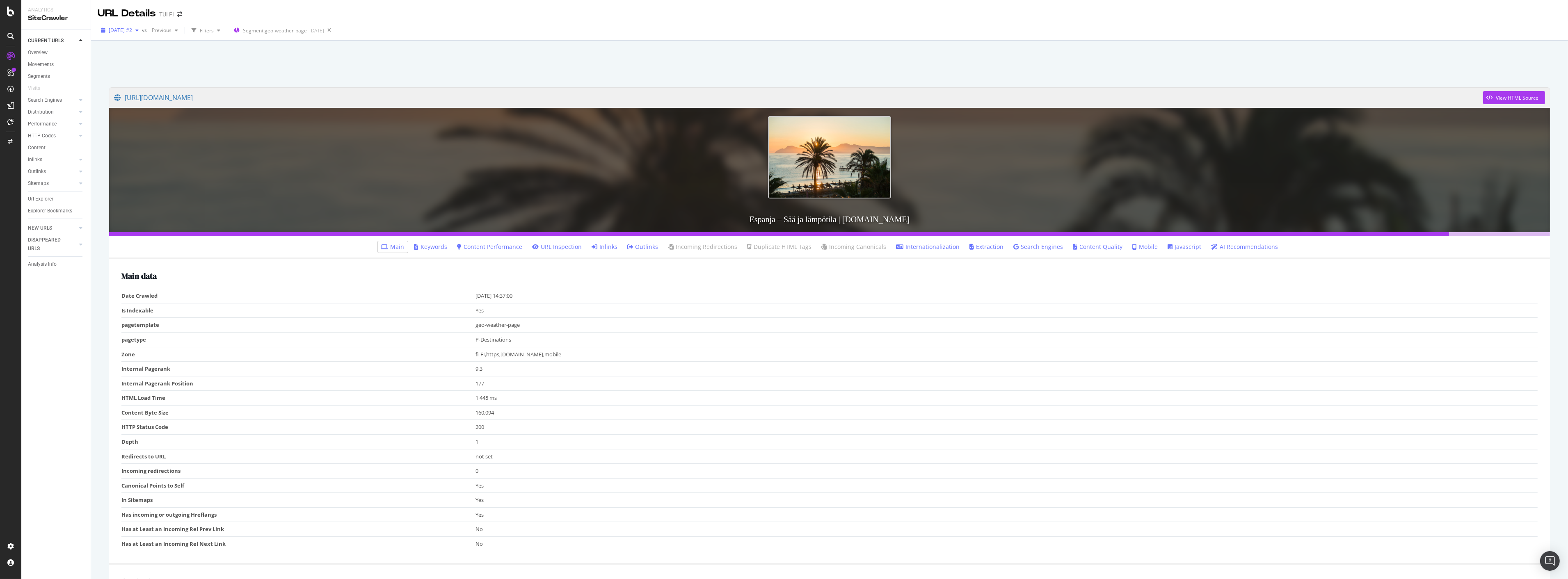
click at [139, 30] on icon "button" at bounding box center [136, 30] width 3 height 5
click at [151, 100] on div "2025 Sep. 13th 11.0K URLs" at bounding box center [152, 105] width 97 height 12
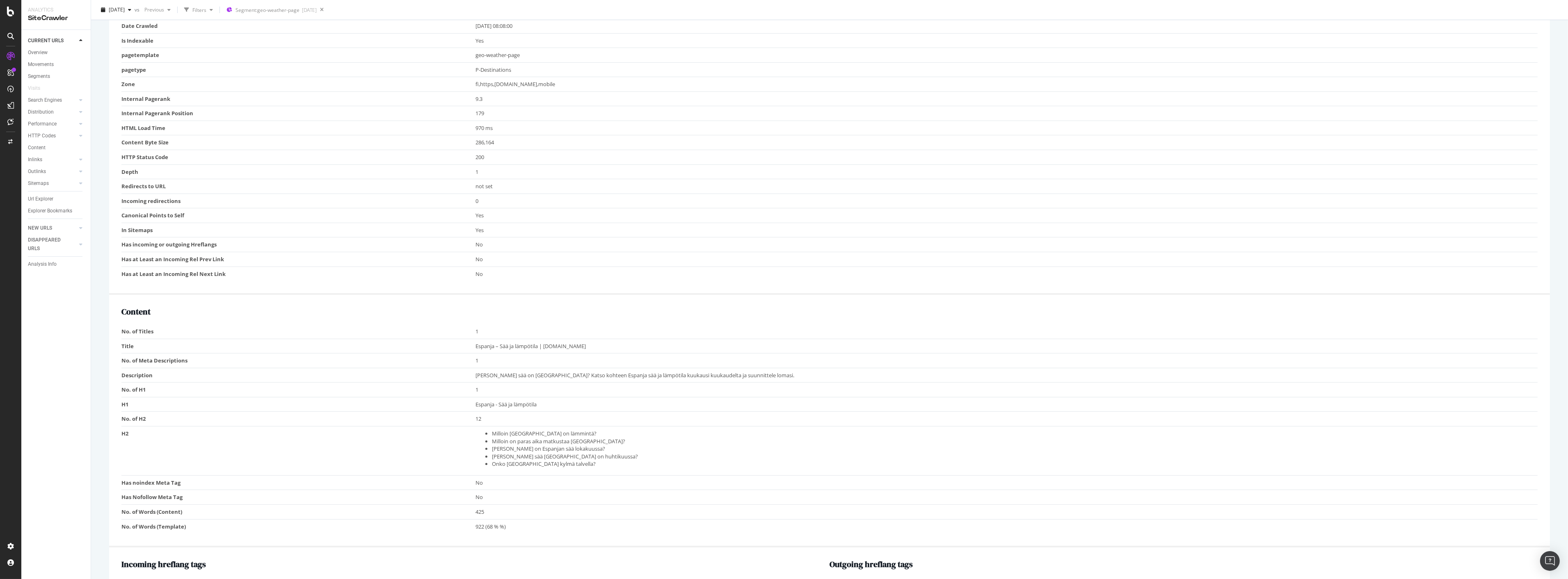
scroll to position [319, 0]
